Goal: Task Accomplishment & Management: Manage account settings

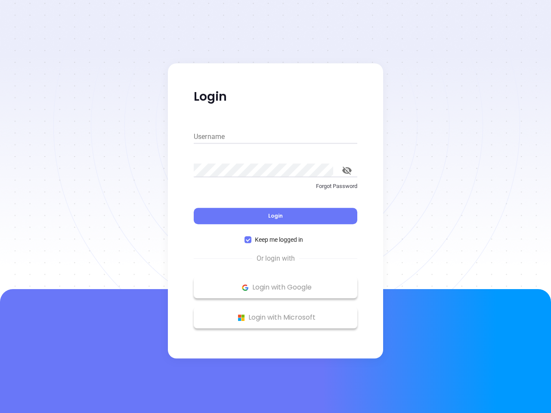
click at [276, 207] on div "Login" at bounding box center [276, 211] width 164 height 27
click at [276, 137] on input "Username" at bounding box center [276, 137] width 164 height 14
click at [347, 171] on icon "toggle password visibility" at bounding box center [346, 171] width 9 height 8
click at [276, 216] on span "Login" at bounding box center [275, 215] width 15 height 7
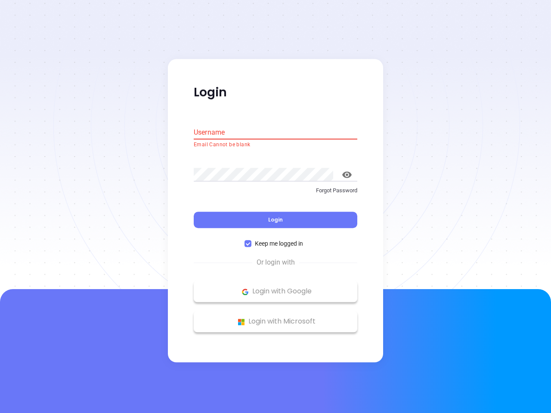
click at [276, 240] on span "Keep me logged in" at bounding box center [278, 243] width 55 height 9
click at [251, 241] on input "Keep me logged in" at bounding box center [248, 244] width 7 height 7
checkbox input "false"
click at [276, 288] on p "Login with Google" at bounding box center [275, 291] width 155 height 13
click at [276, 318] on p "Login with Microsoft" at bounding box center [275, 322] width 155 height 13
